Goal: Information Seeking & Learning: Learn about a topic

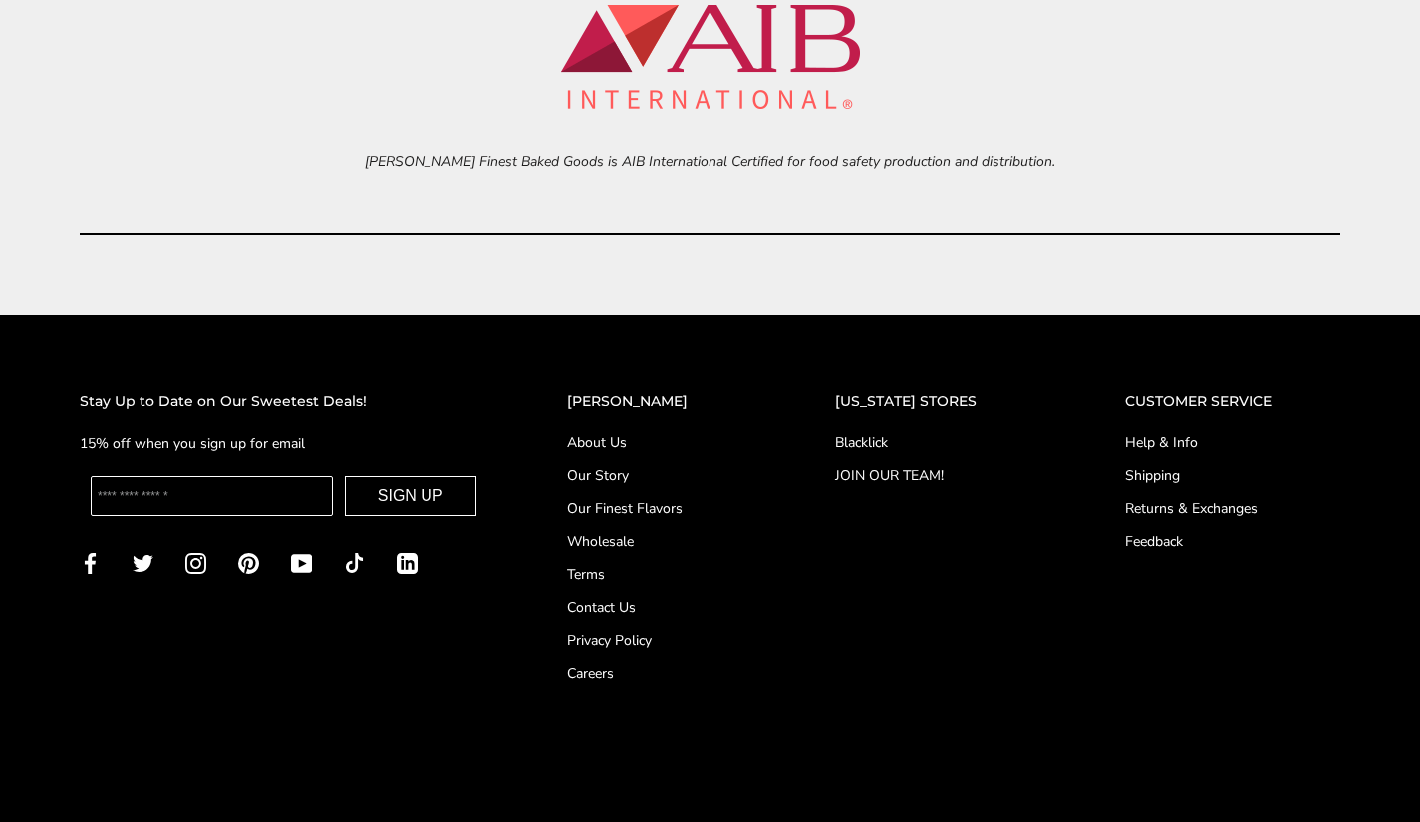
scroll to position [8162, 0]
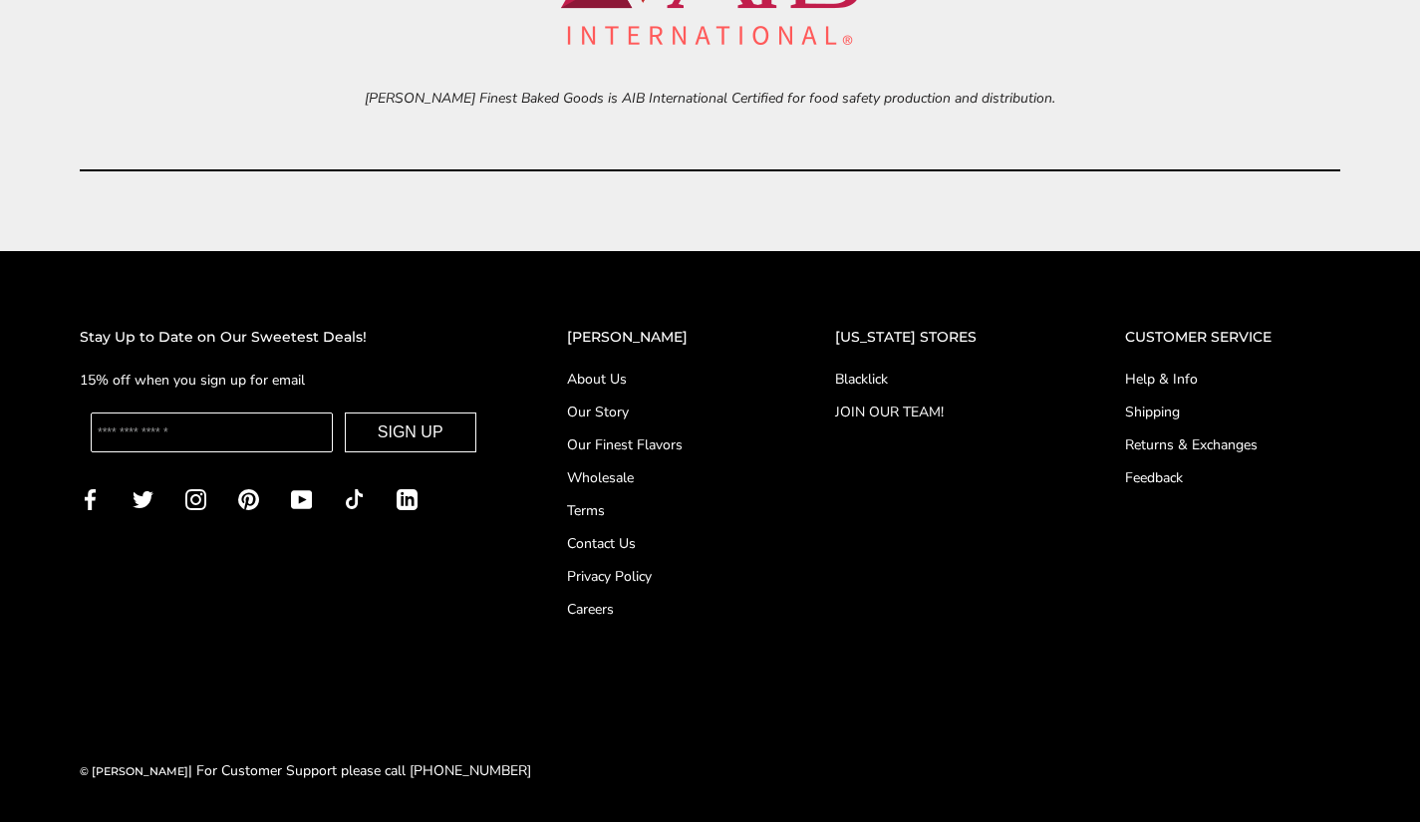
click at [0, 821] on div at bounding box center [0, 825] width 0 height 0
click at [607, 605] on link "Careers" at bounding box center [661, 609] width 189 height 21
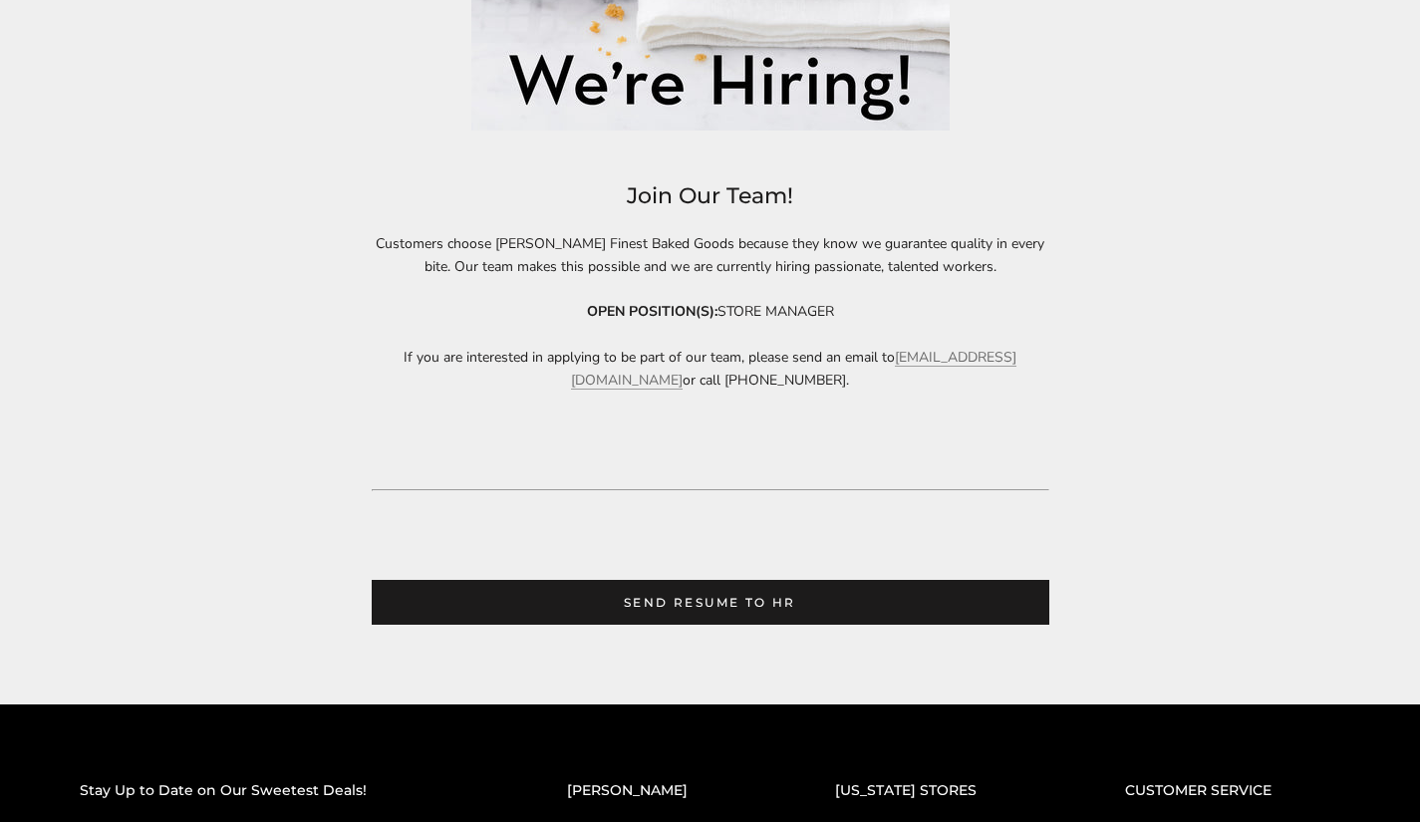
scroll to position [830, 0]
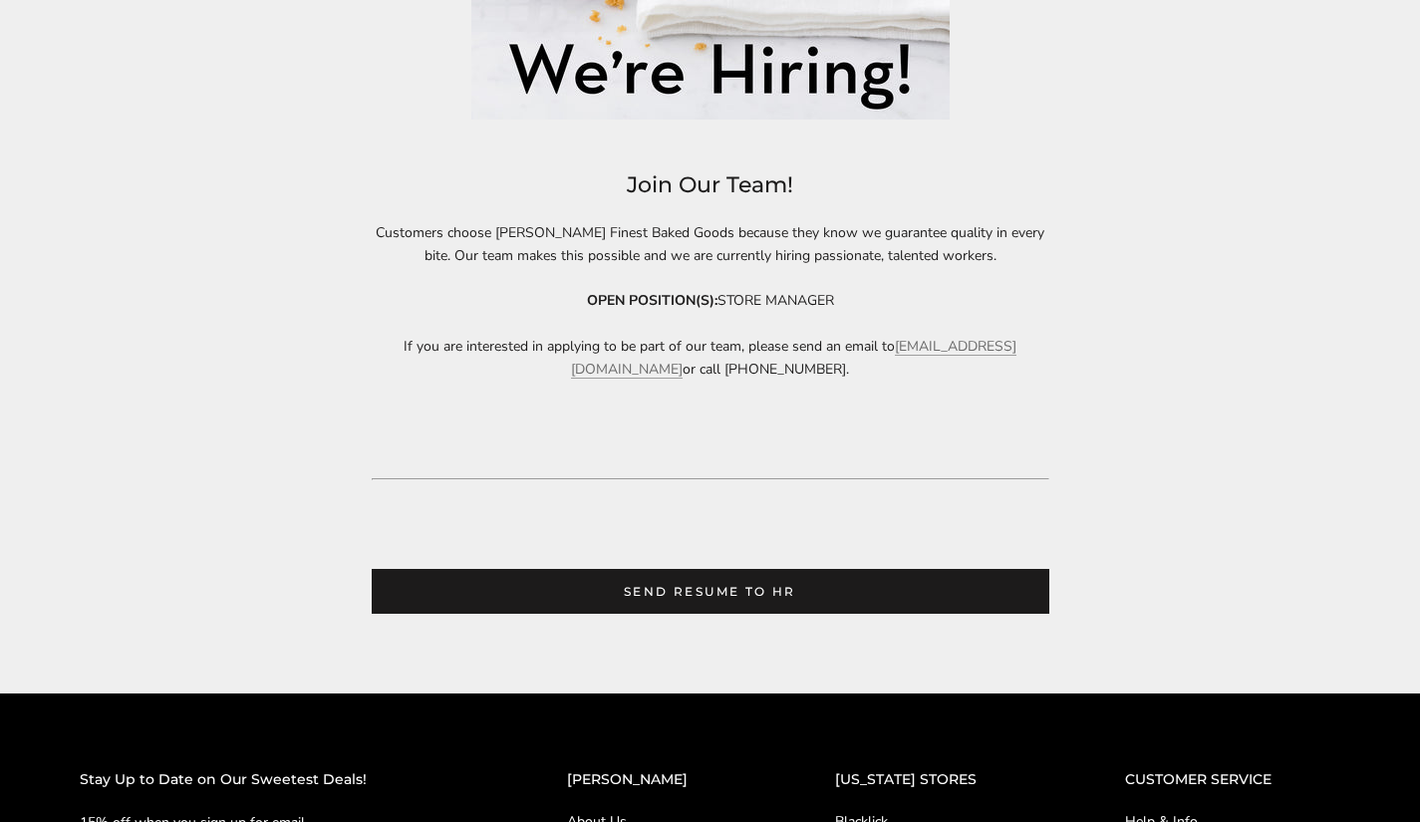
click at [799, 300] on p "OPEN POSITION(S): STORE MANAGER" at bounding box center [711, 300] width 678 height 23
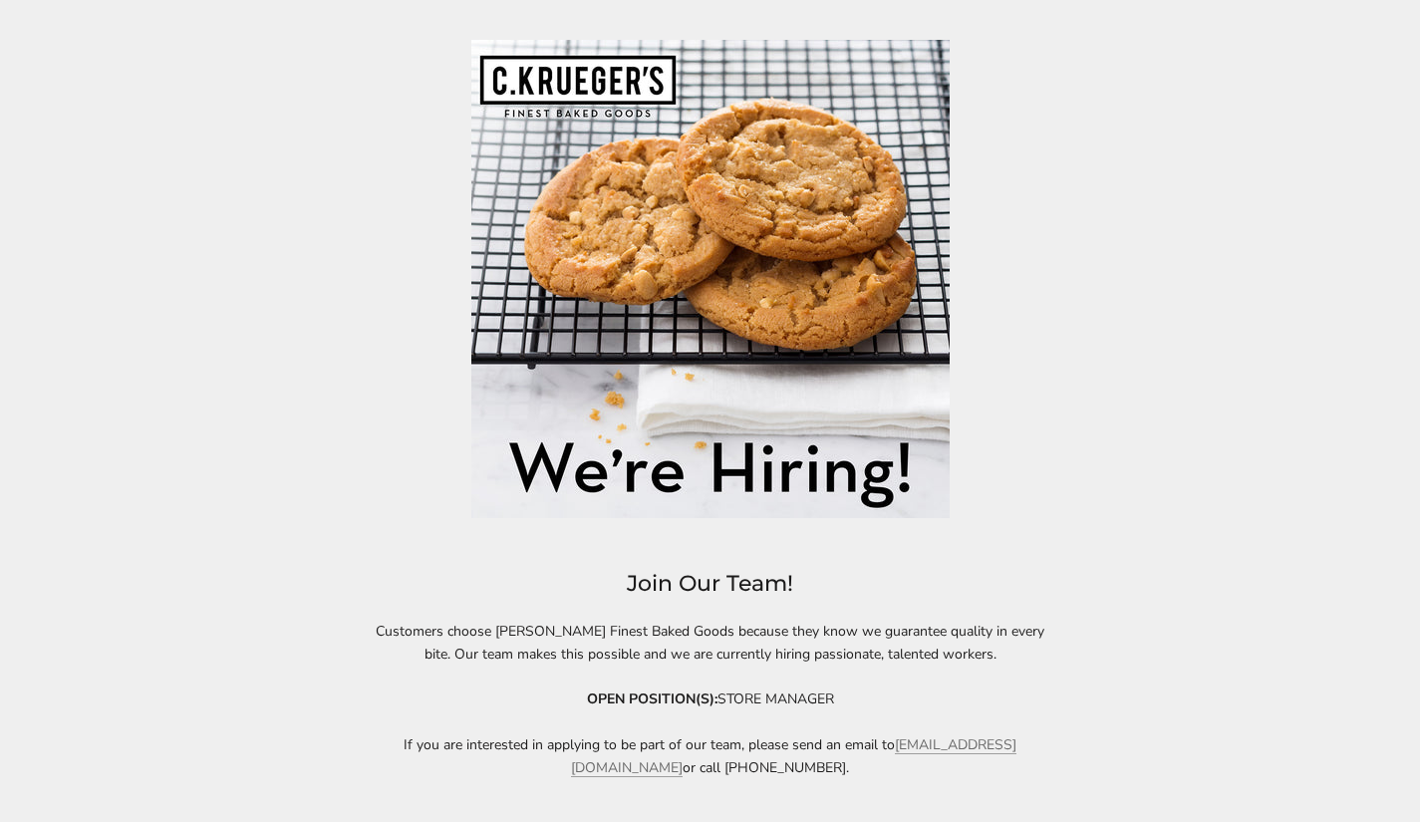
scroll to position [0, 0]
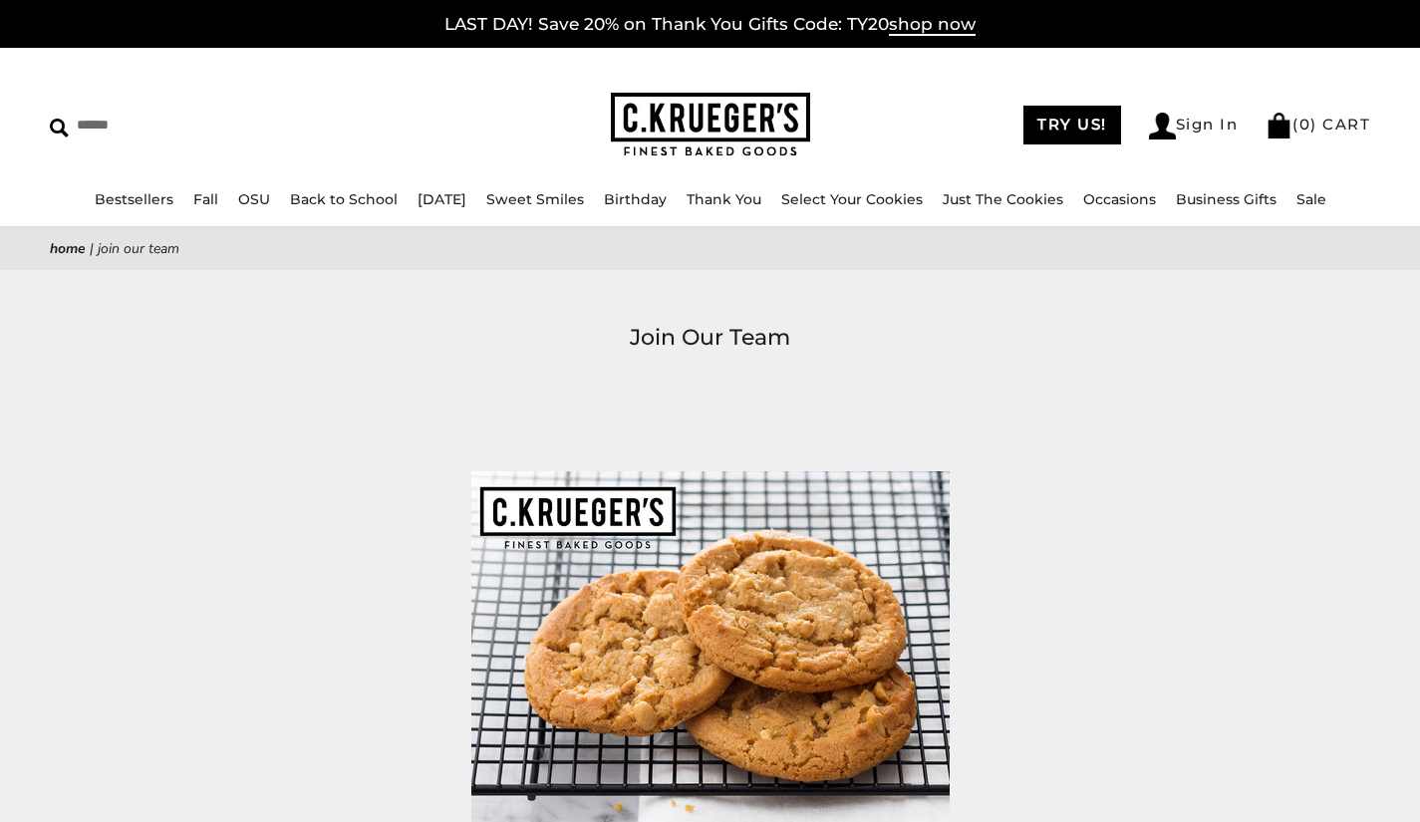
click at [617, 25] on link "LAST DAY! Save 20% on Thank You Gifts Code: TY20 shop now" at bounding box center [710, 25] width 531 height 22
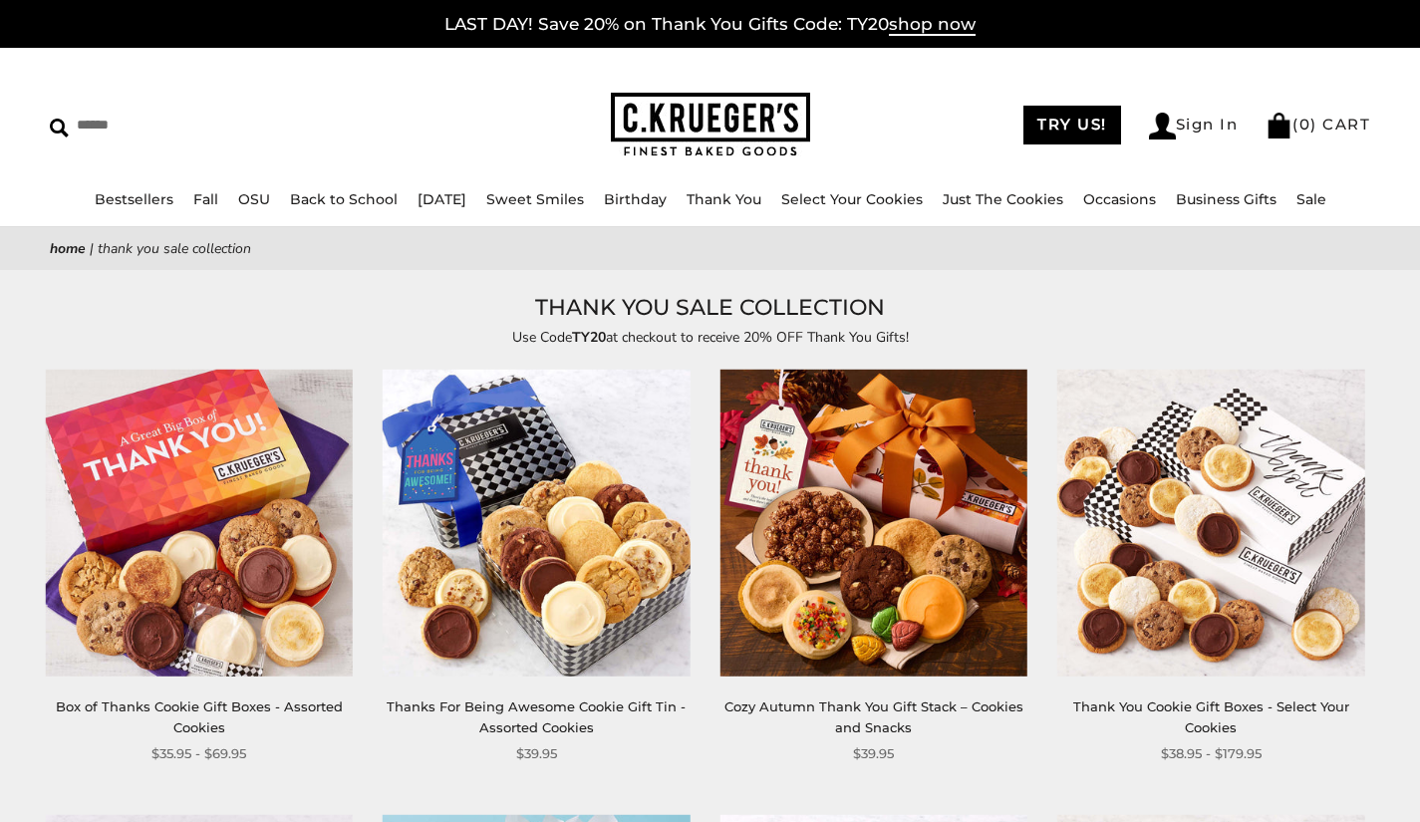
click at [731, 119] on img at bounding box center [710, 125] width 199 height 65
